Goal: Navigation & Orientation: Find specific page/section

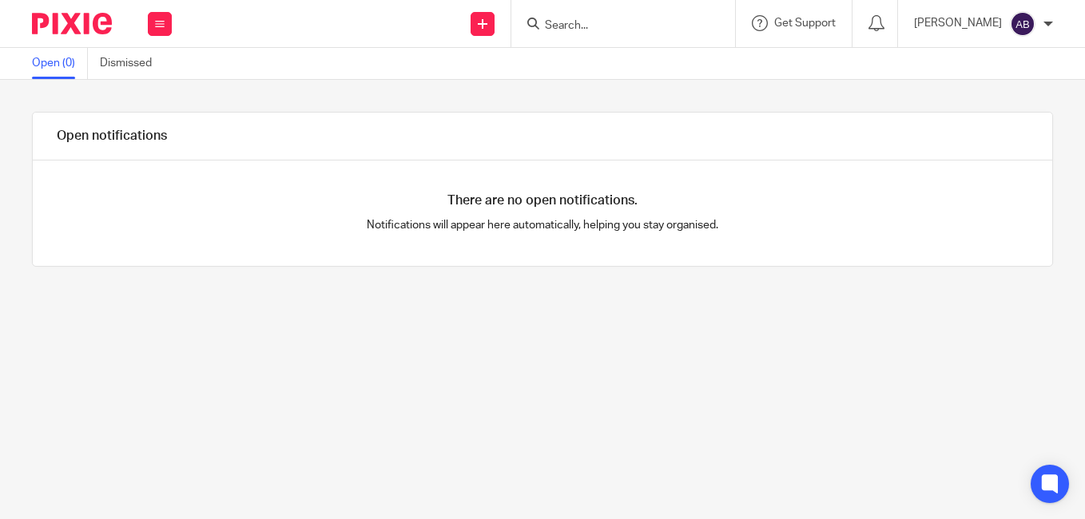
click at [1023, 25] on img at bounding box center [1022, 24] width 26 height 26
click at [985, 61] on span "My profile" at bounding box center [986, 63] width 50 height 11
click at [150, 18] on button at bounding box center [160, 24] width 24 height 24
click at [409, 115] on div at bounding box center [629, 136] width 845 height 47
click at [835, 23] on span "Get Support" at bounding box center [804, 23] width 61 height 11
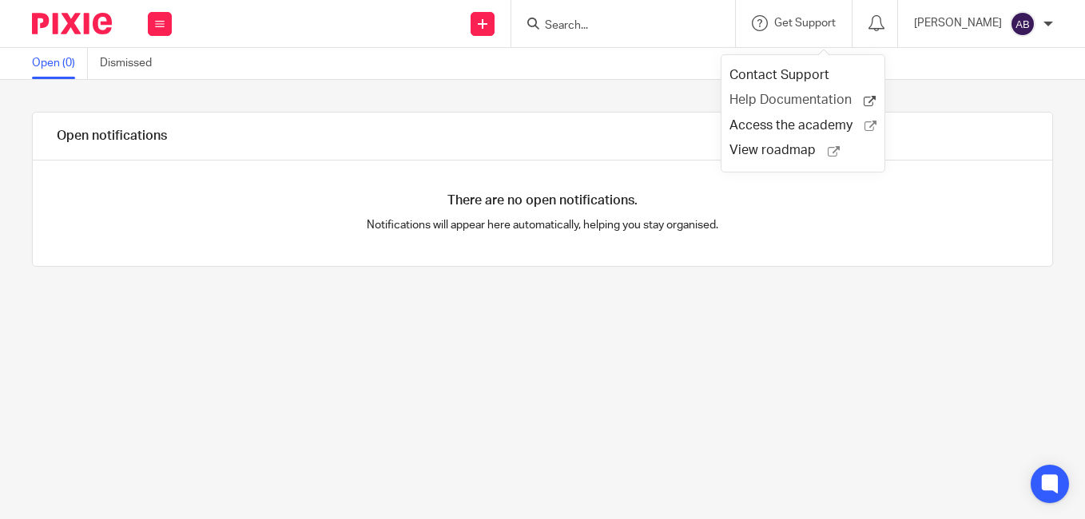
click at [786, 102] on span "Help Documentation" at bounding box center [796, 100] width 134 height 17
